Goal: Task Accomplishment & Management: Manage account settings

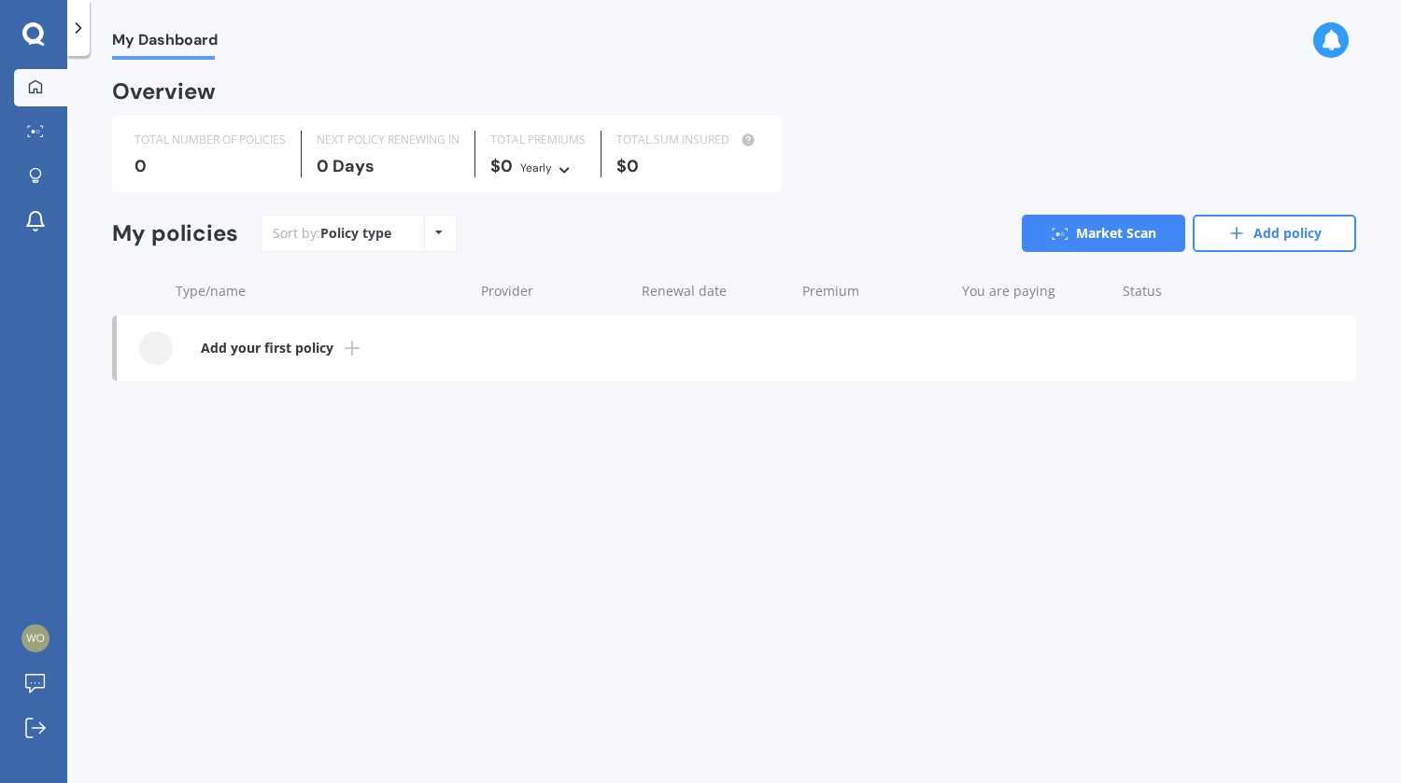
click at [266, 348] on b "Add your first policy" at bounding box center [267, 348] width 133 height 19
